Goal: Transaction & Acquisition: Book appointment/travel/reservation

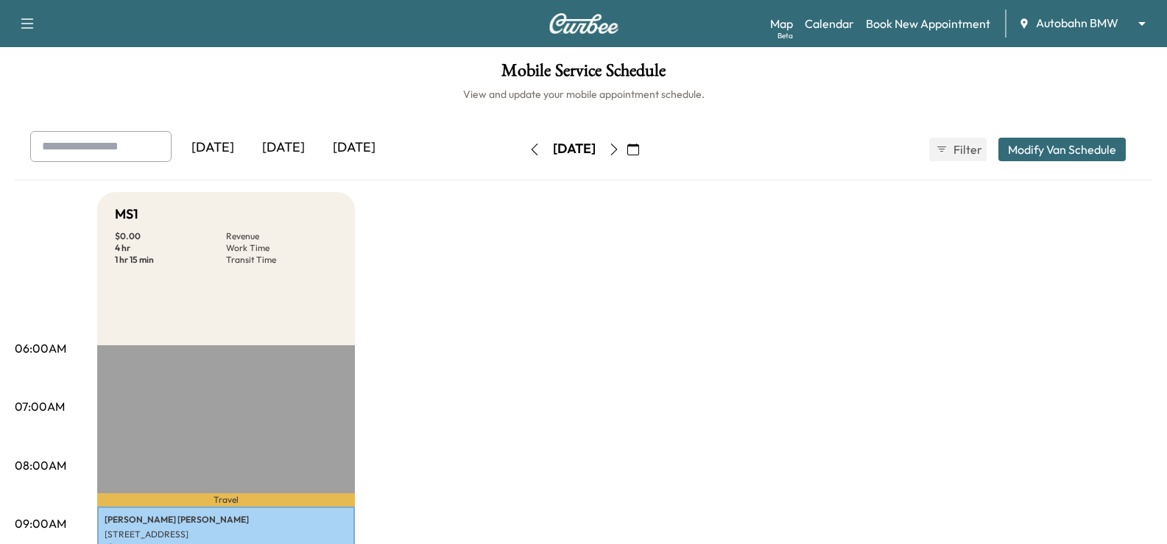
click at [289, 142] on div "[DATE]" at bounding box center [283, 148] width 71 height 34
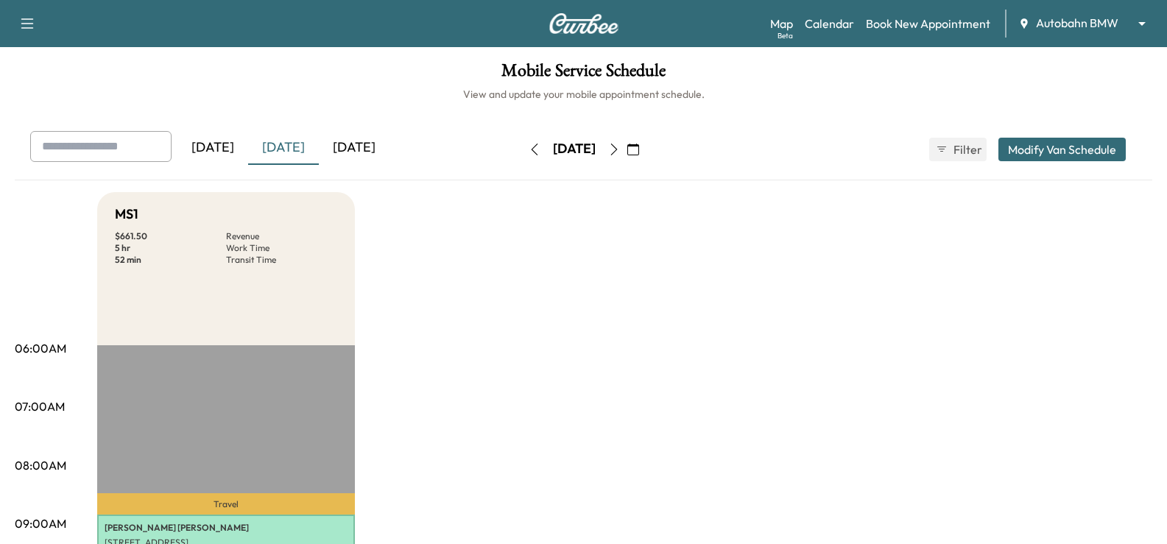
click at [620, 150] on icon "button" at bounding box center [614, 150] width 12 height 12
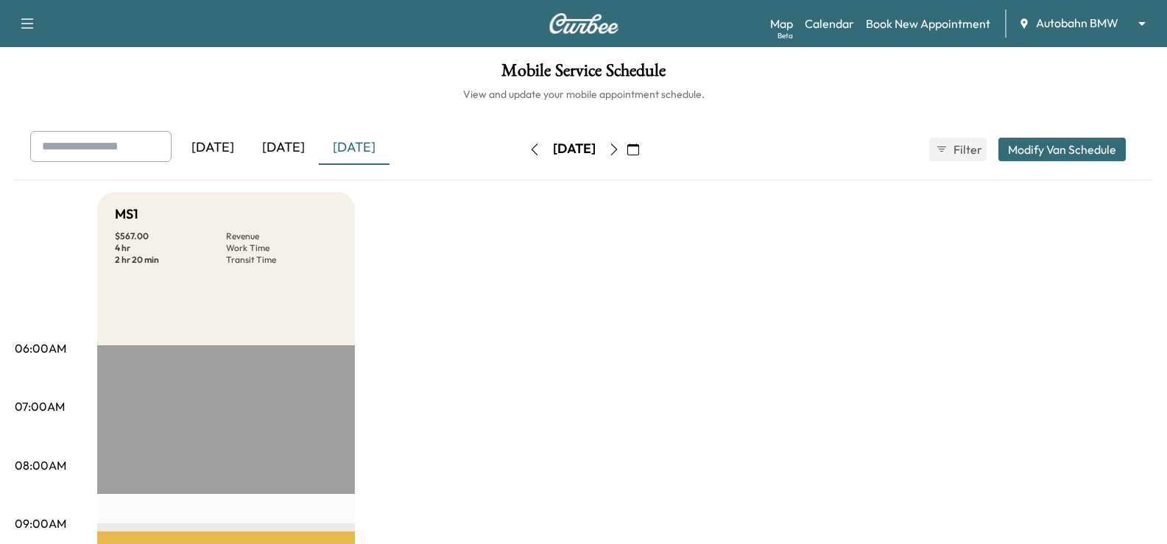
click at [620, 146] on icon "button" at bounding box center [614, 150] width 12 height 12
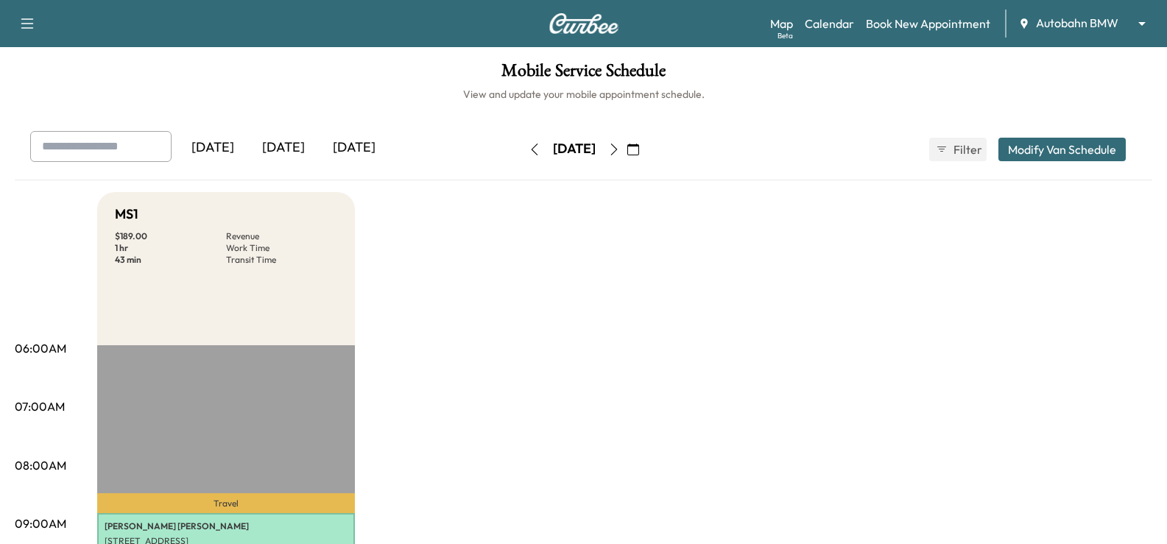
click at [626, 151] on button "button" at bounding box center [613, 150] width 25 height 24
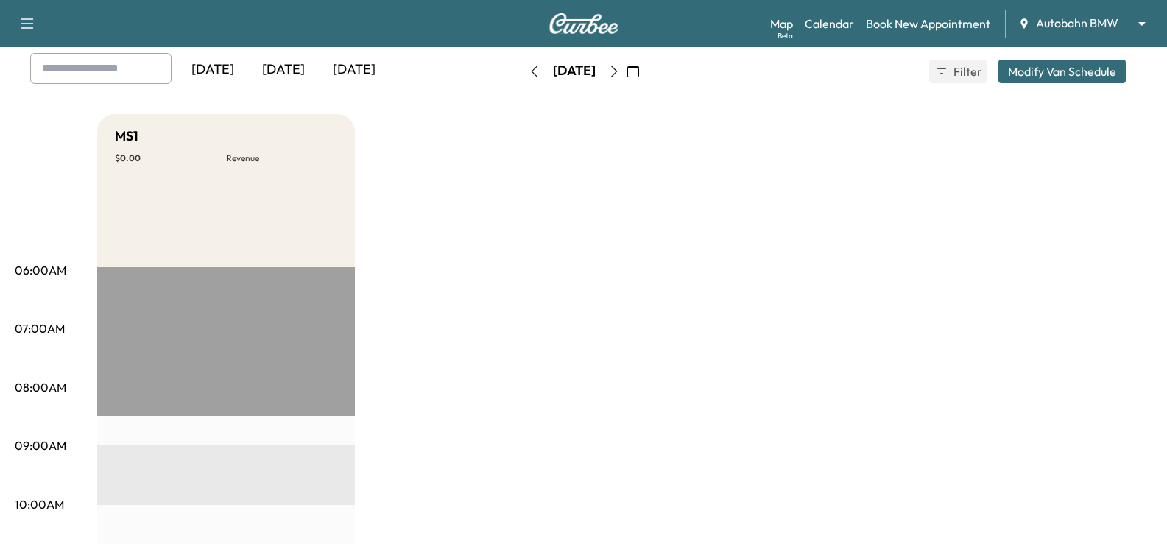
scroll to position [74, 0]
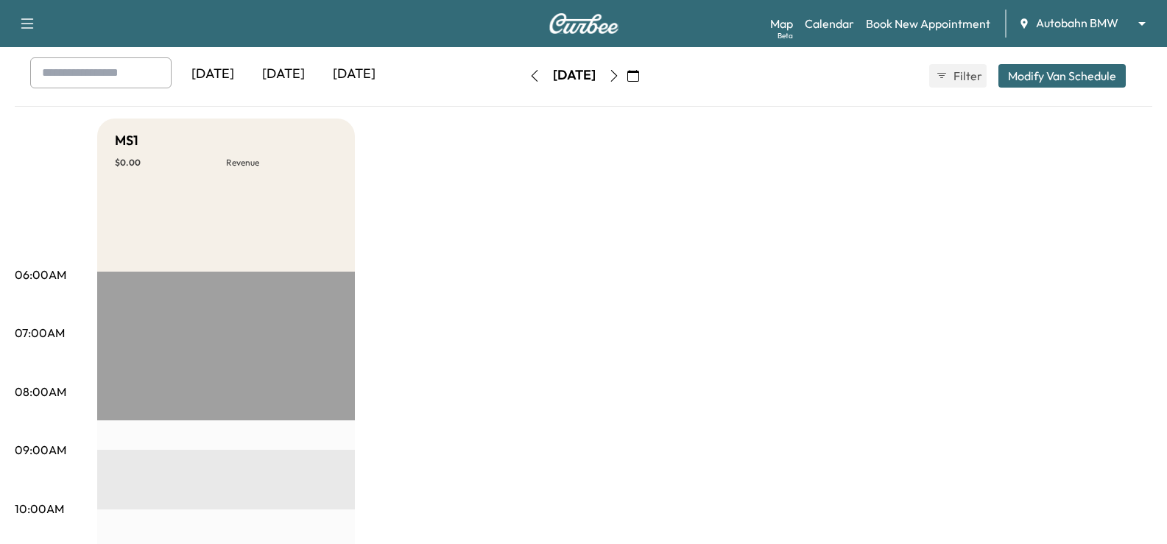
click at [626, 70] on button "button" at bounding box center [613, 76] width 25 height 24
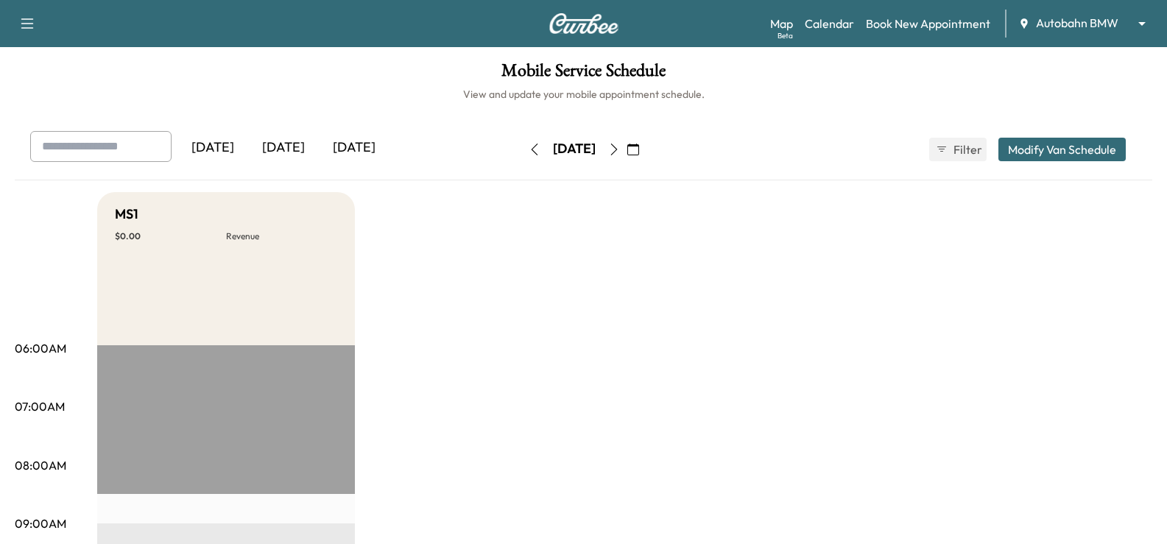
click at [626, 156] on button "button" at bounding box center [613, 150] width 25 height 24
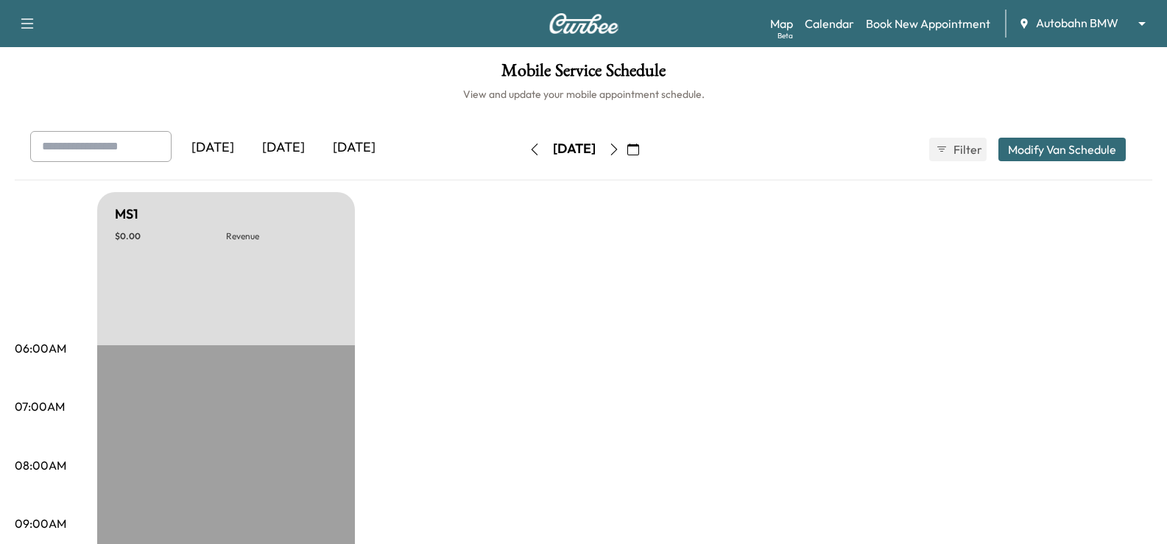
click at [646, 149] on button "button" at bounding box center [633, 150] width 25 height 24
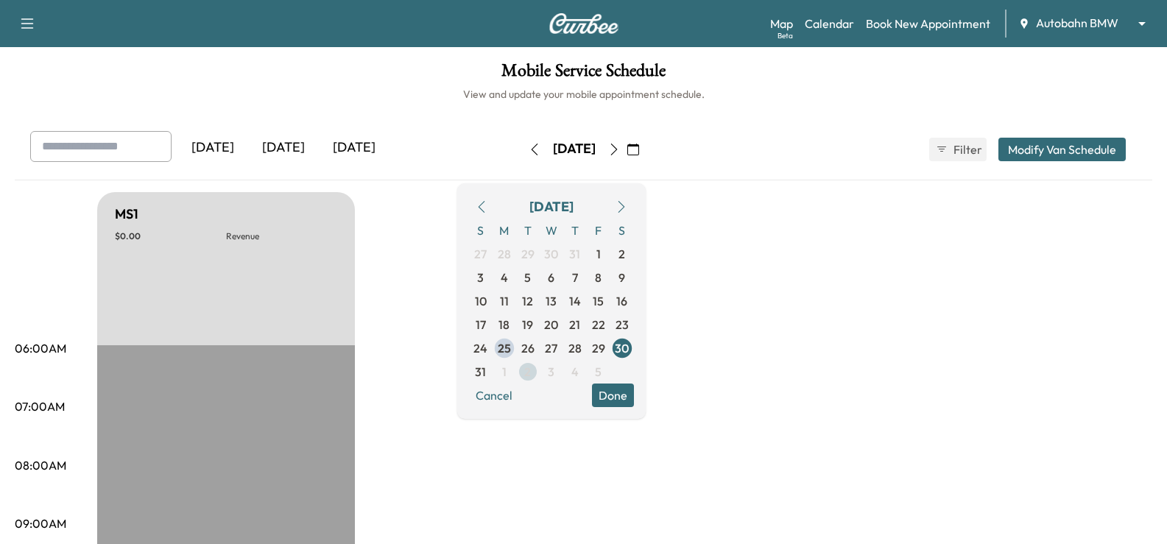
click at [531, 372] on span "2" at bounding box center [527, 372] width 7 height 18
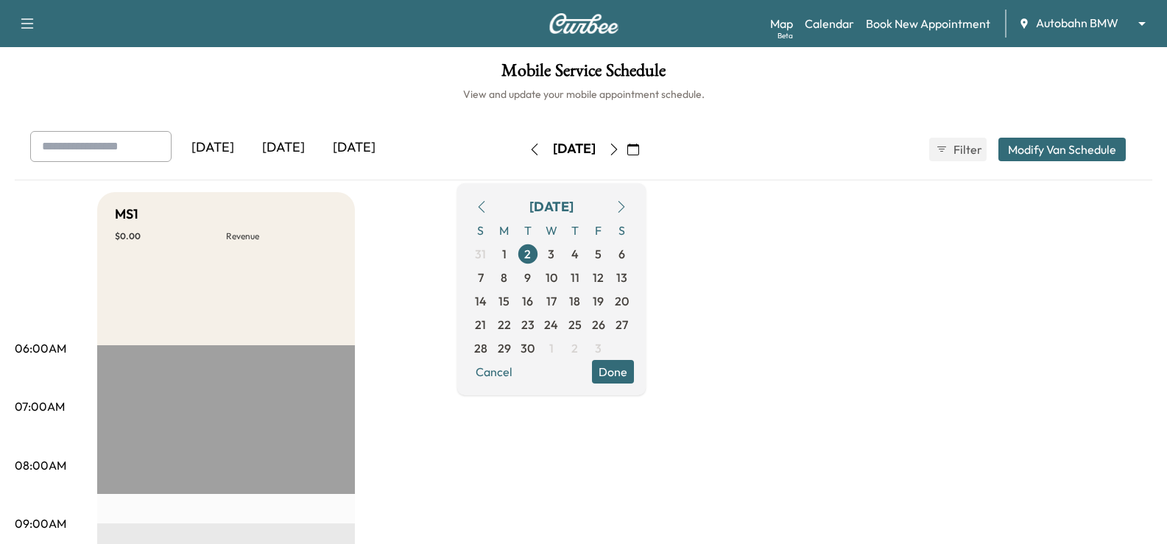
drag, startPoint x: 648, startPoint y: 367, endPoint x: 702, endPoint y: 360, distance: 54.1
click at [634, 367] on button "Done" at bounding box center [613, 372] width 42 height 24
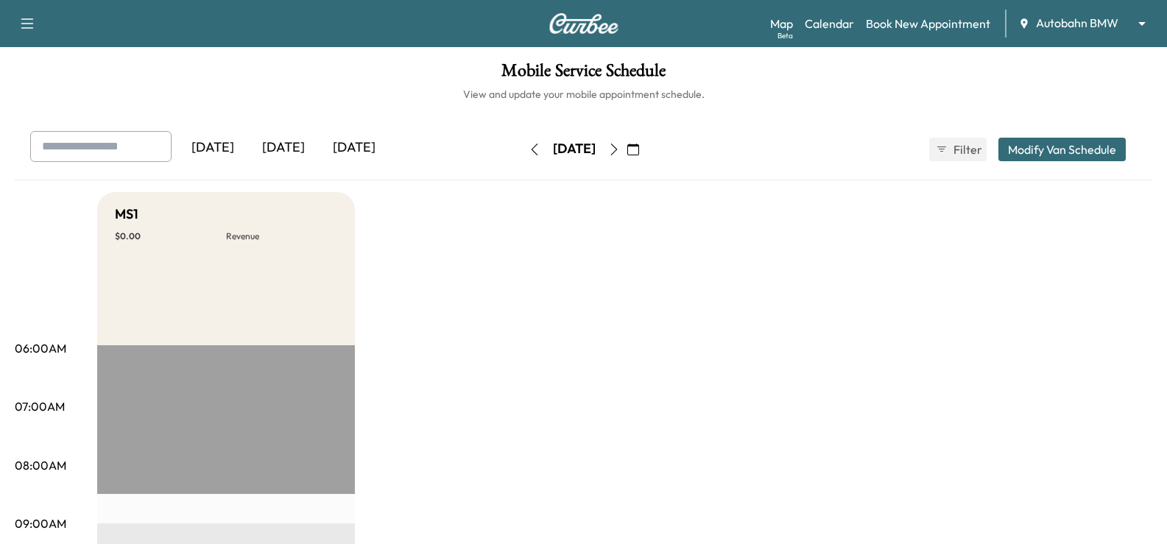
click at [620, 152] on icon "button" at bounding box center [614, 150] width 12 height 12
click at [620, 145] on icon "button" at bounding box center [614, 150] width 12 height 12
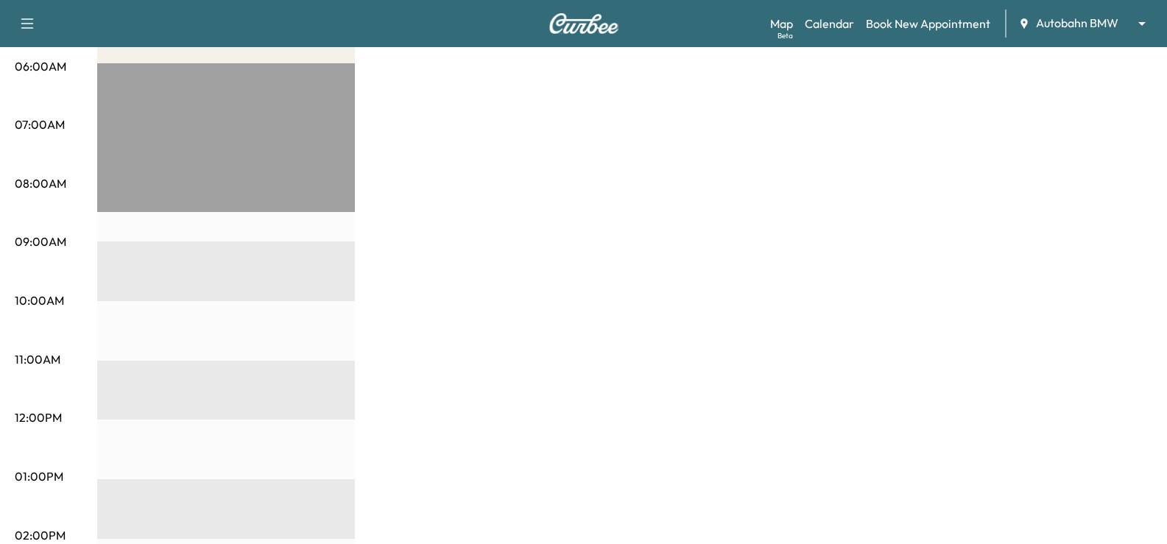
scroll to position [74, 0]
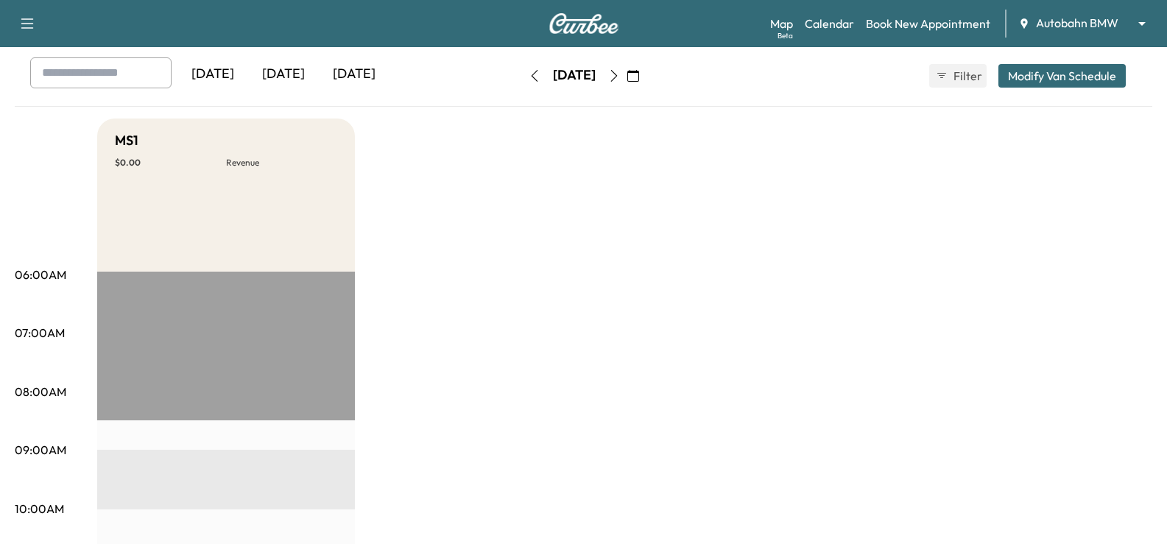
click at [620, 81] on icon "button" at bounding box center [614, 76] width 12 height 12
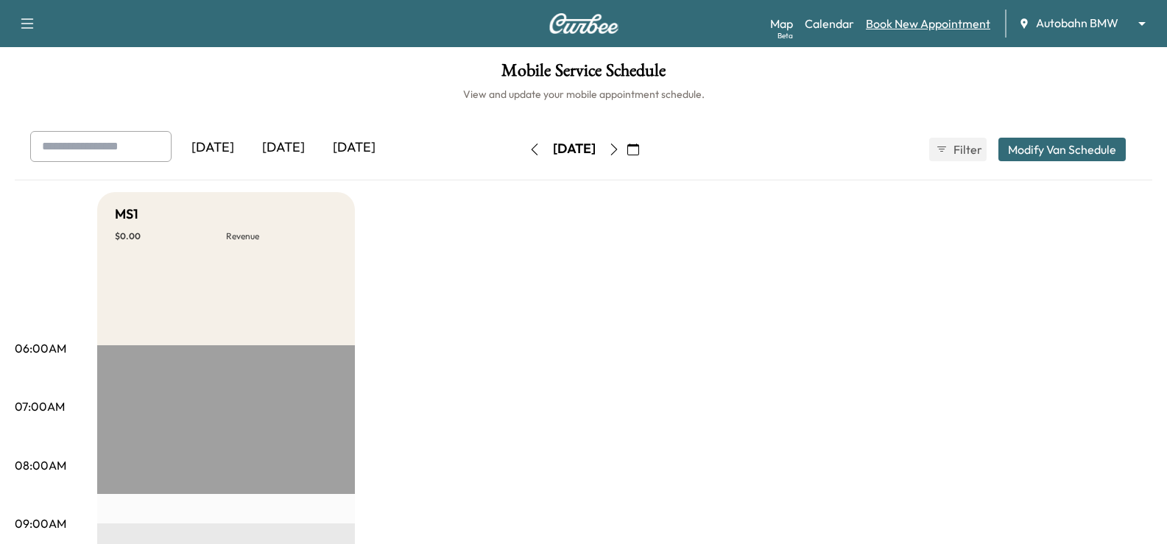
click at [895, 22] on link "Book New Appointment" at bounding box center [928, 24] width 124 height 18
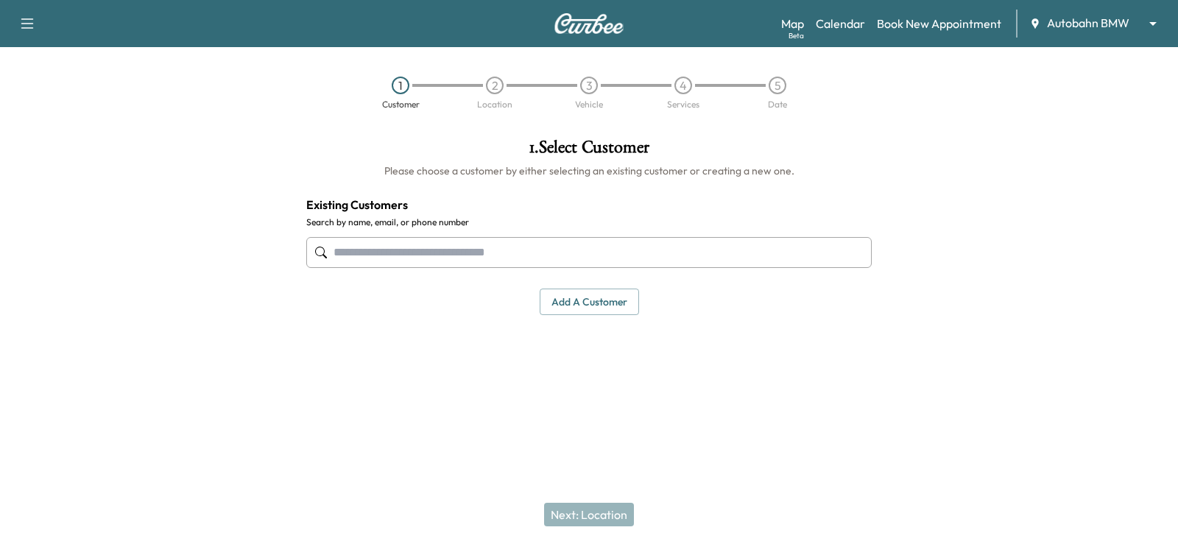
click at [418, 258] on input "text" at bounding box center [588, 252] width 565 height 31
paste input "**********"
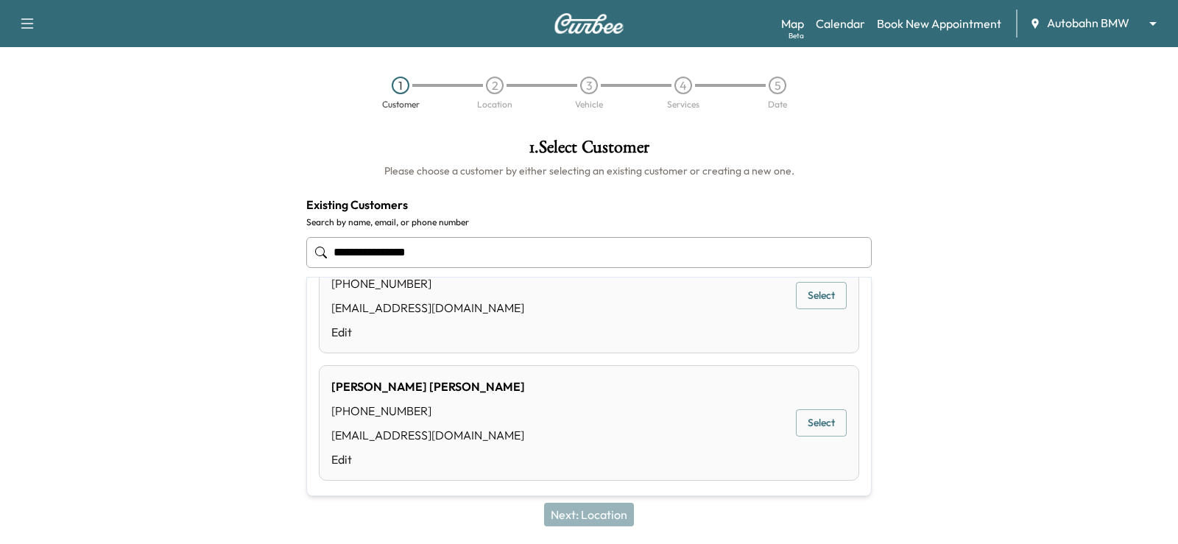
scroll to position [297, 0]
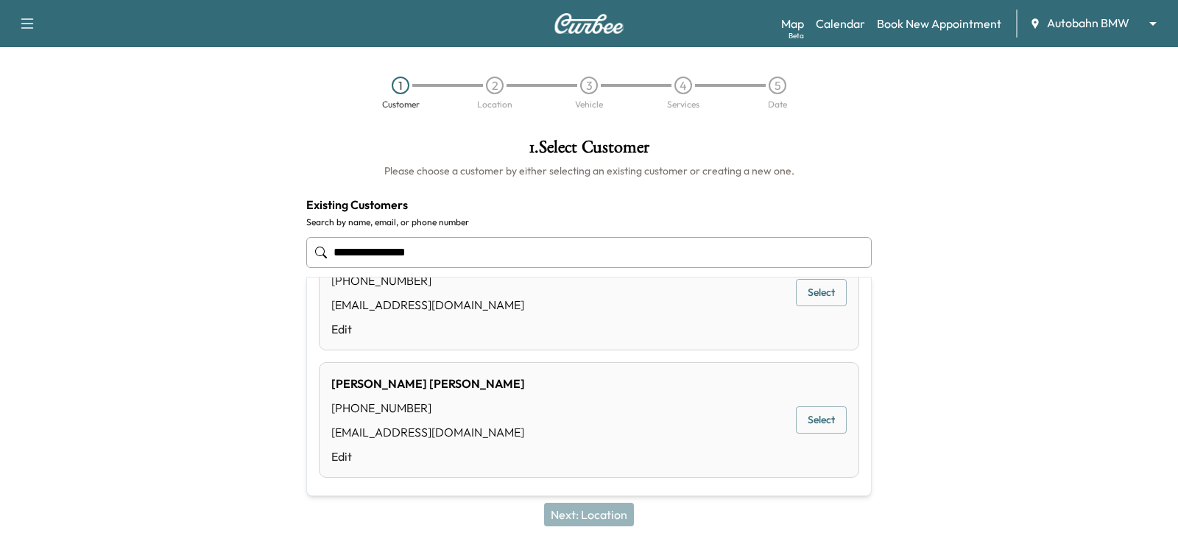
click at [465, 410] on div "[PHONE_NUMBER]" at bounding box center [428, 408] width 194 height 18
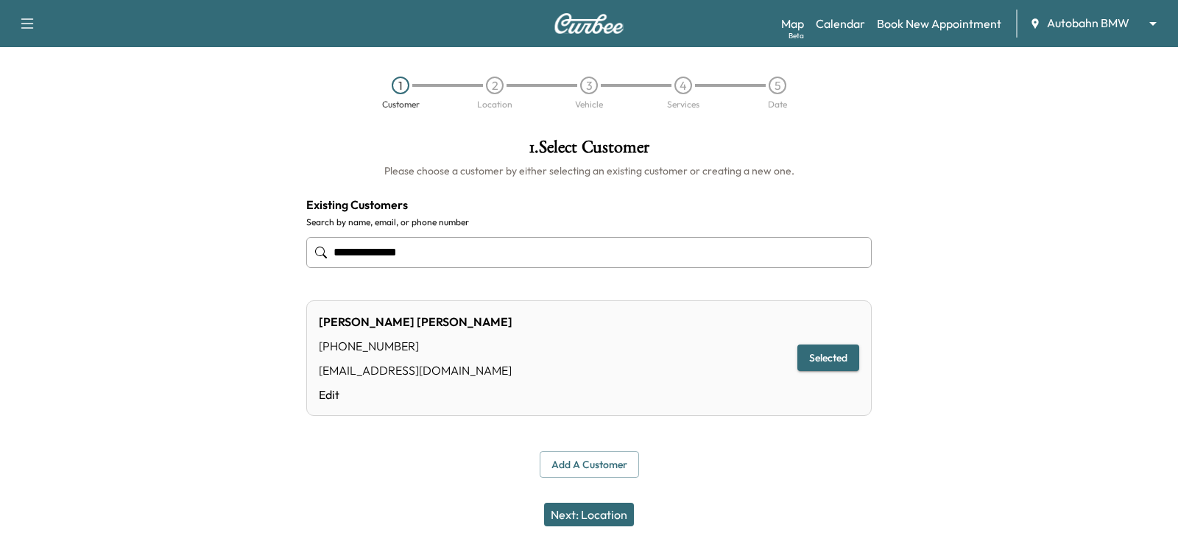
type input "**********"
click at [617, 512] on button "Next: Location" at bounding box center [589, 515] width 90 height 24
